Goal: Find specific page/section: Find specific page/section

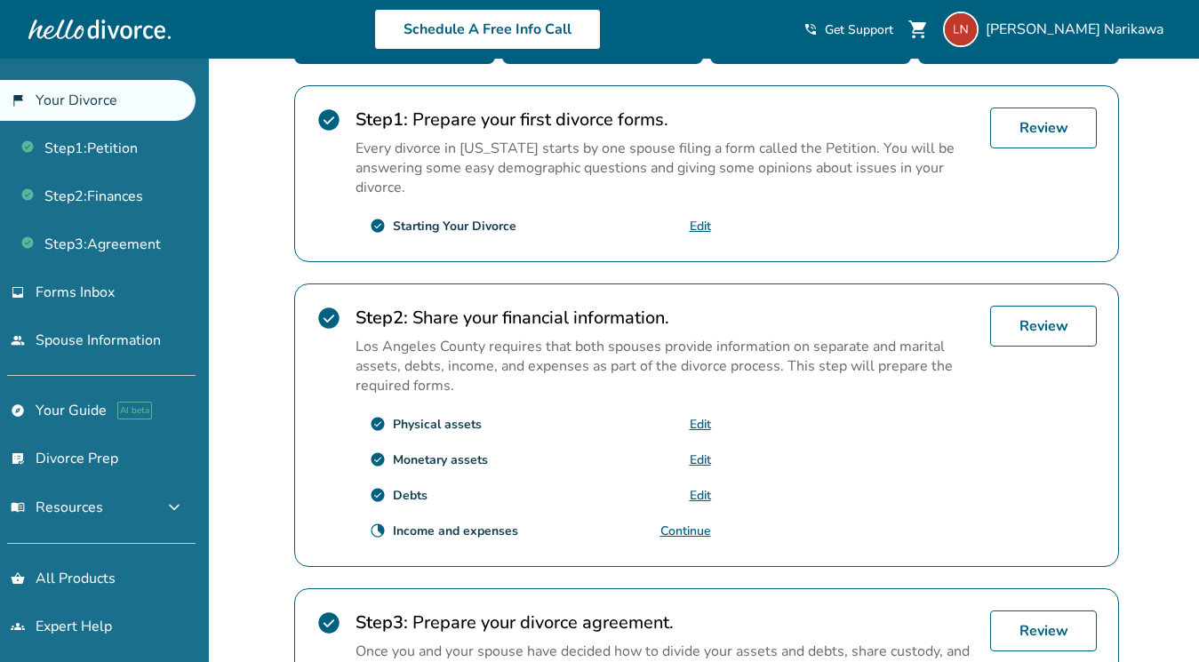
scroll to position [373, 0]
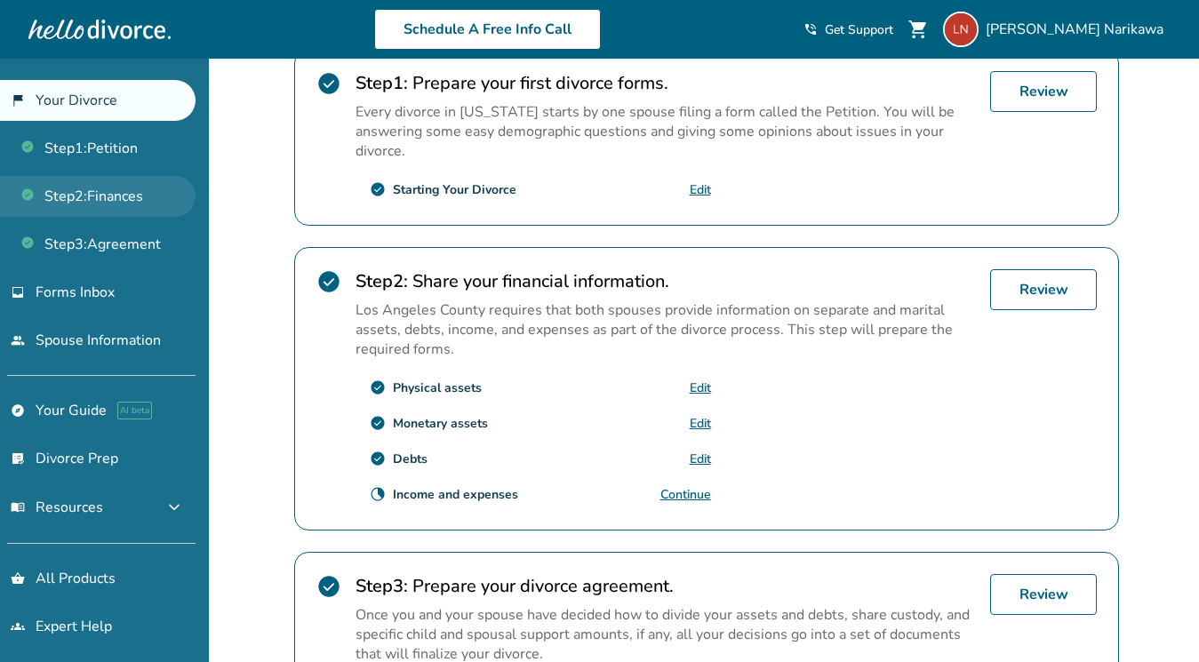
click at [124, 188] on link "Step 2 : Finances" at bounding box center [97, 196] width 195 height 41
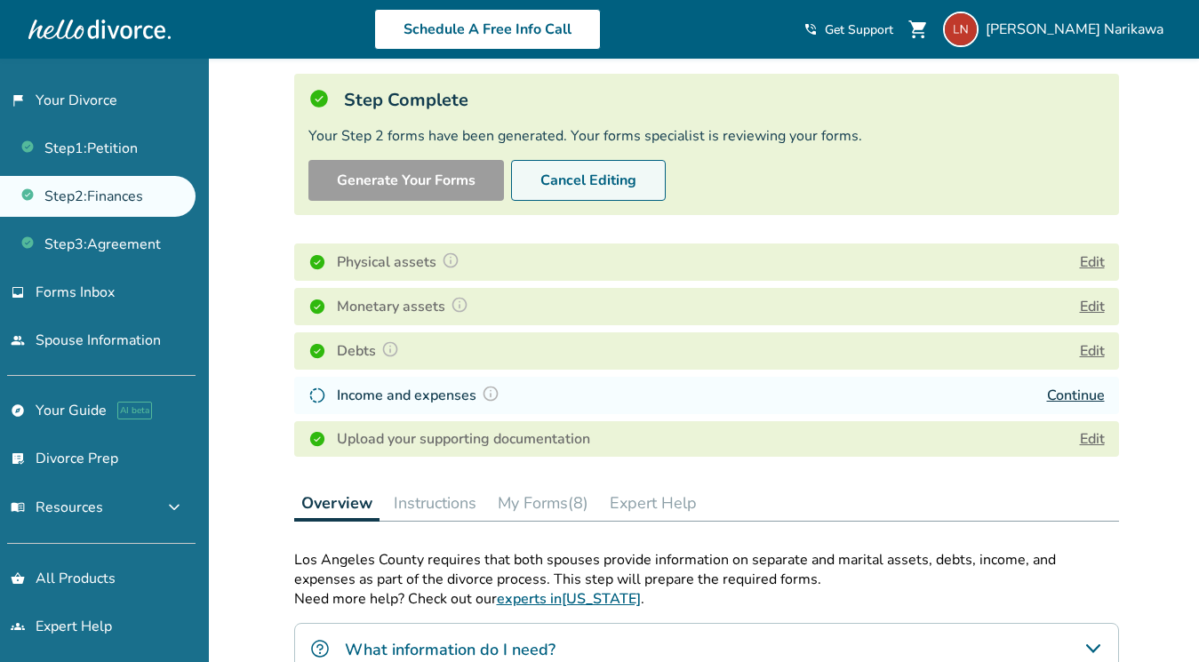
scroll to position [114, 0]
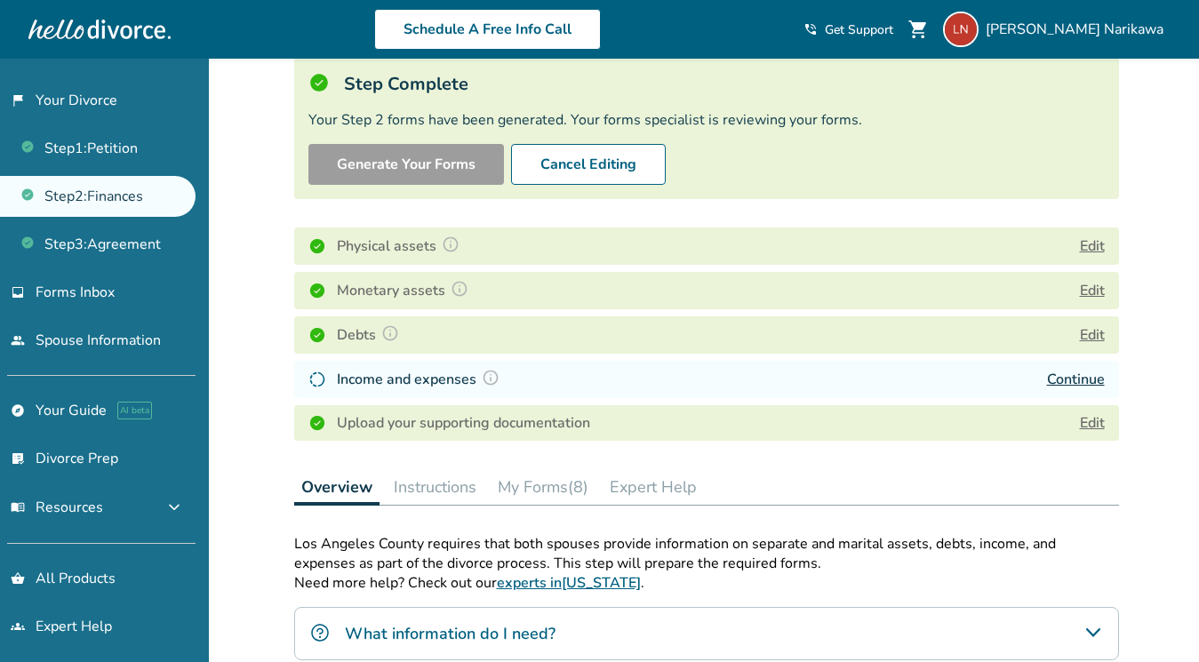
click at [556, 488] on button "My Forms (8)" at bounding box center [543, 487] width 105 height 36
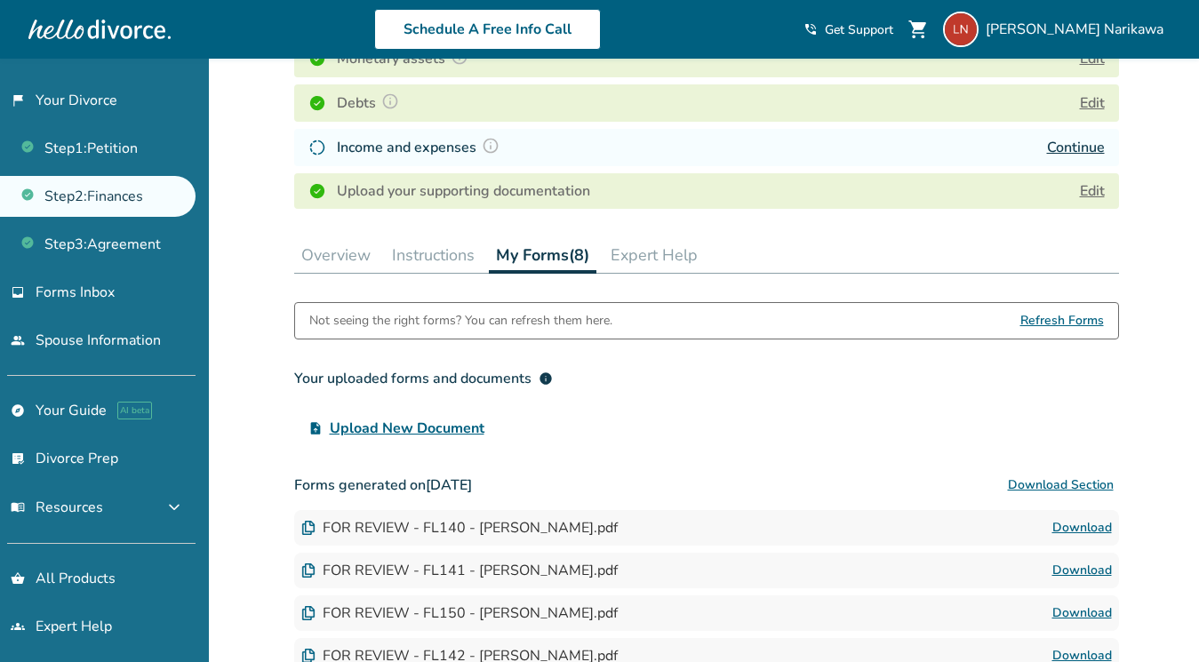
scroll to position [267, 0]
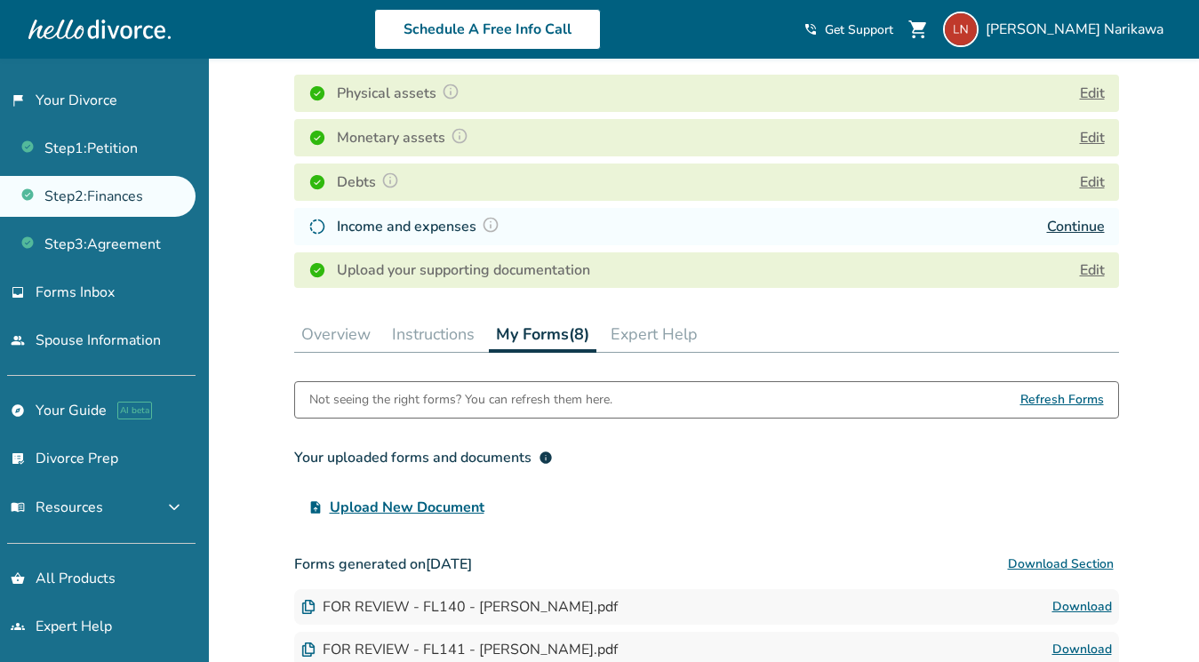
click at [1089, 563] on button "Download Section" at bounding box center [1060, 564] width 116 height 36
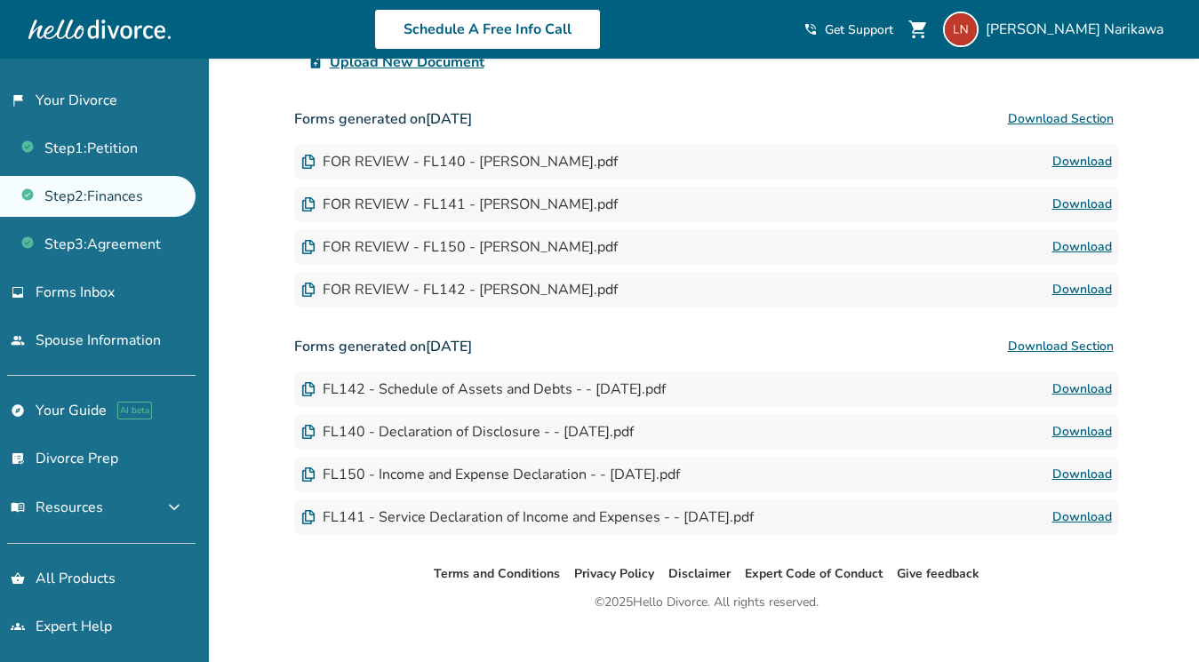
scroll to position [737, 0]
